Goal: Task Accomplishment & Management: Manage account settings

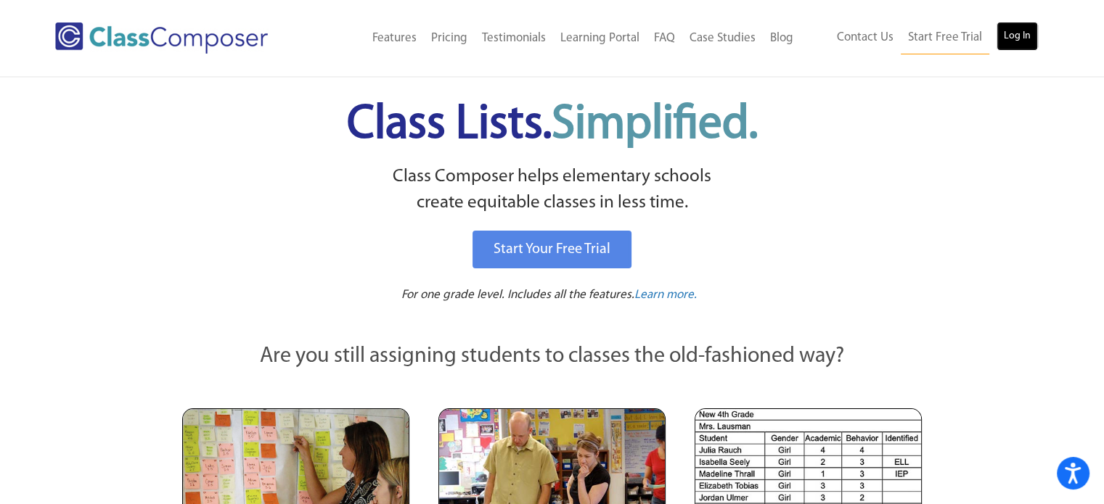
click at [1008, 32] on link "Log In" at bounding box center [1016, 36] width 41 height 29
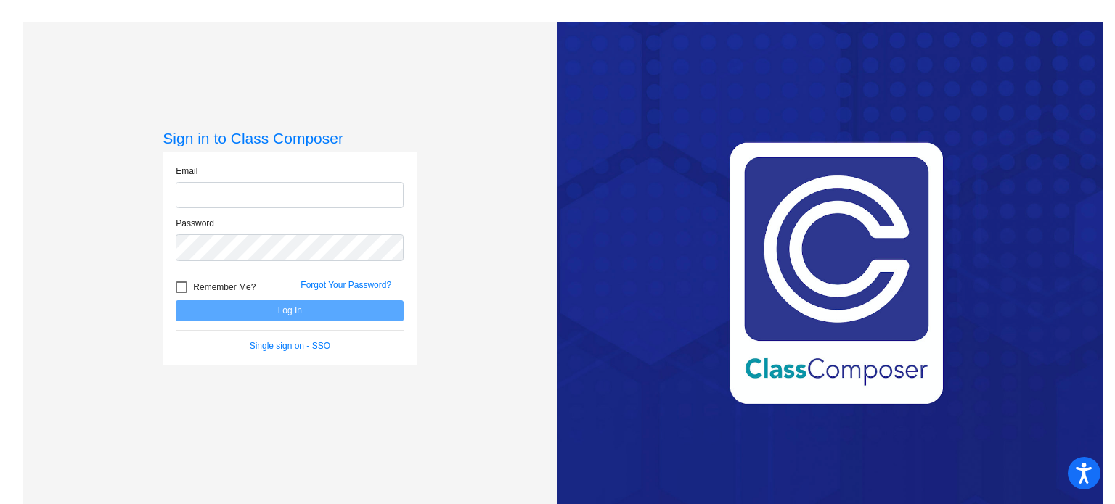
click at [387, 190] on input "email" at bounding box center [290, 195] width 228 height 27
type input "[EMAIL_ADDRESS][DOMAIN_NAME]"
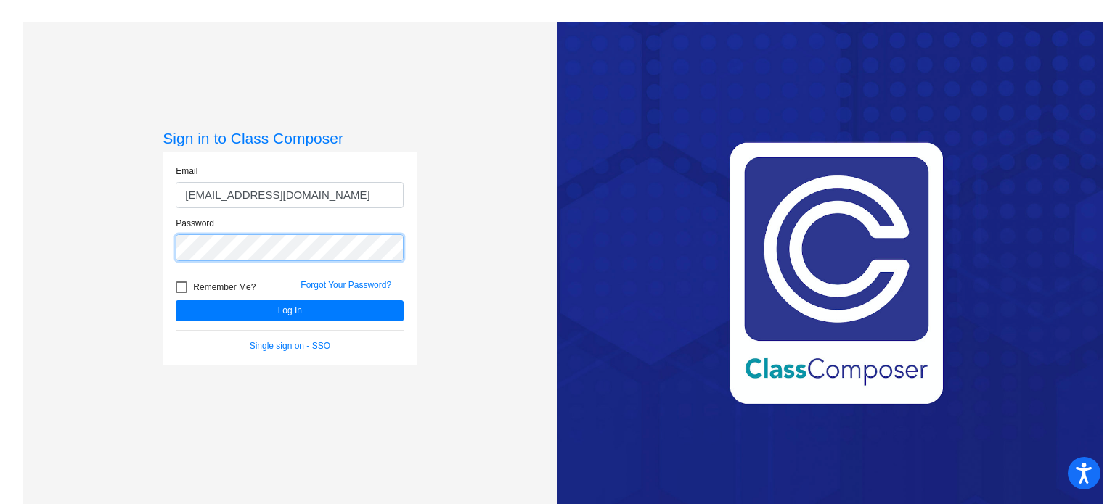
click at [176, 300] on button "Log In" at bounding box center [290, 310] width 228 height 21
click at [160, 266] on div "Sign in to Class Composer Email [EMAIL_ADDRESS][DOMAIN_NAME] Password Remember …" at bounding box center [289, 274] width 535 height 504
click at [176, 300] on button "Log In" at bounding box center [290, 310] width 228 height 21
